Goal: Check status: Check status

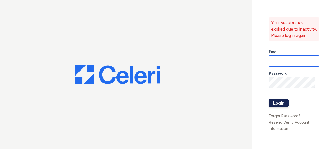
type input "thesocialnormal@trinity-pm.com"
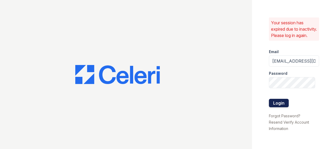
click at [278, 107] on button "Login" at bounding box center [279, 103] width 20 height 8
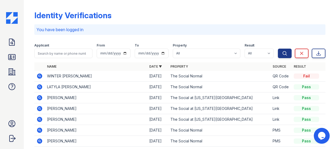
drag, startPoint x: 38, startPoint y: 76, endPoint x: 67, endPoint y: 71, distance: 28.7
click at [38, 76] on icon at bounding box center [39, 75] width 5 height 5
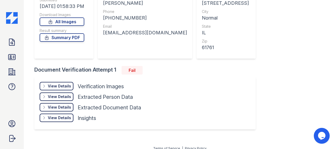
scroll to position [80, 0]
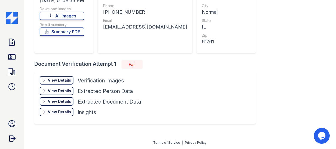
click at [45, 81] on icon at bounding box center [44, 80] width 4 height 4
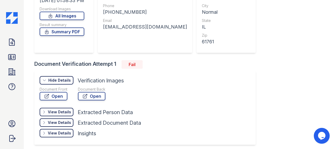
click at [44, 113] on icon at bounding box center [44, 112] width 4 height 4
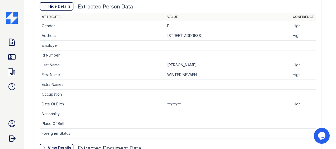
scroll to position [231, 0]
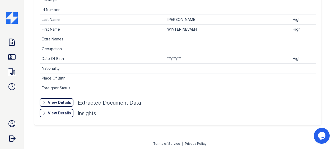
click at [48, 100] on div "View Details Details" at bounding box center [57, 102] width 34 height 8
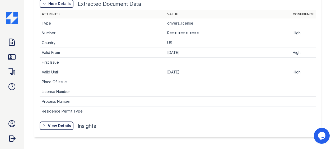
scroll to position [337, 0]
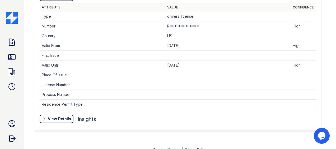
click at [50, 116] on div "View Details" at bounding box center [59, 118] width 23 height 5
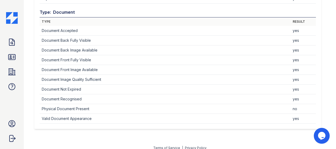
scroll to position [502, 0]
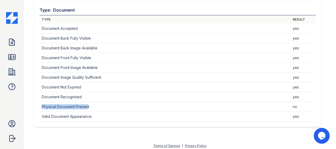
drag, startPoint x: 42, startPoint y: 105, endPoint x: 89, endPoint y: 104, distance: 47.3
click at [89, 104] on td "Physical Document Present" at bounding box center [165, 107] width 251 height 10
drag, startPoint x: 89, startPoint y: 104, endPoint x: 120, endPoint y: 105, distance: 30.9
click at [120, 105] on td "Physical Document Present" at bounding box center [165, 107] width 251 height 10
drag, startPoint x: 42, startPoint y: 104, endPoint x: 93, endPoint y: 103, distance: 51.0
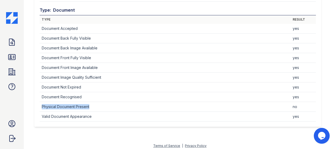
click at [93, 103] on td "Physical Document Present" at bounding box center [165, 107] width 251 height 10
drag, startPoint x: 93, startPoint y: 103, endPoint x: 111, endPoint y: 105, distance: 18.0
click at [111, 105] on td "Physical Document Present" at bounding box center [165, 107] width 251 height 10
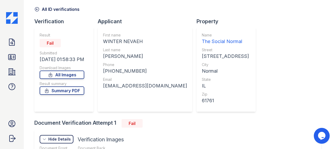
scroll to position [0, 0]
